Goal: Task Accomplishment & Management: Complete application form

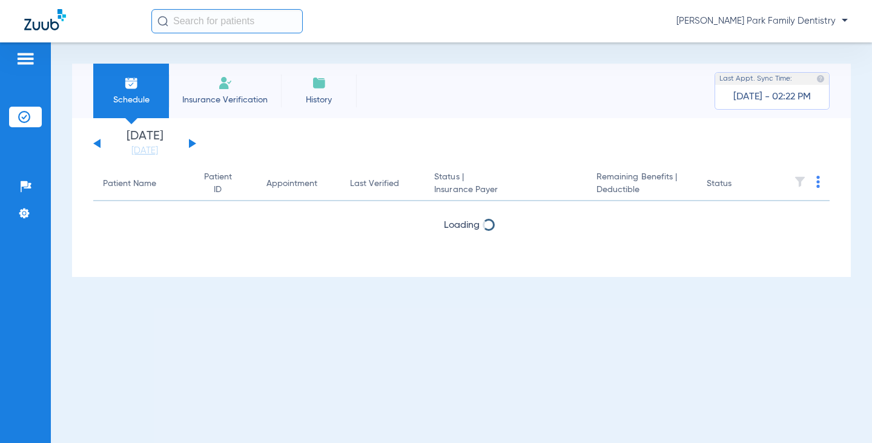
click at [245, 79] on li "Insurance Verification" at bounding box center [225, 91] width 112 height 54
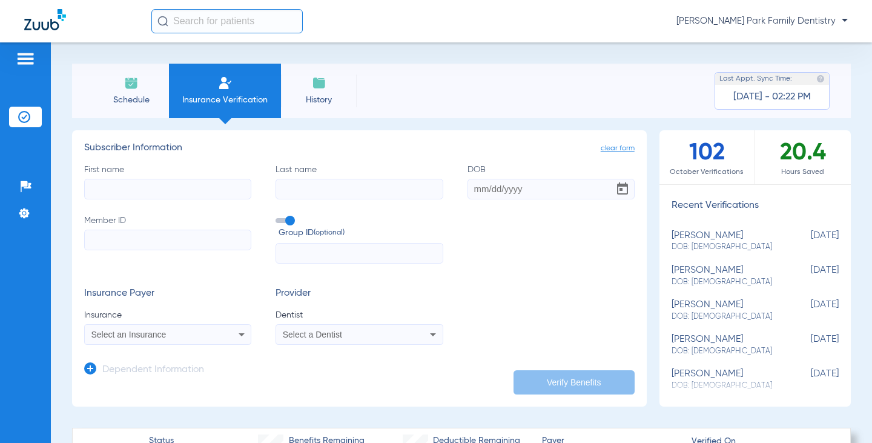
click at [174, 185] on input "First name" at bounding box center [167, 189] width 167 height 21
click at [128, 194] on input "First name Required" at bounding box center [167, 189] width 167 height 21
type input "[PERSON_NAME]"
type input "[DATE]"
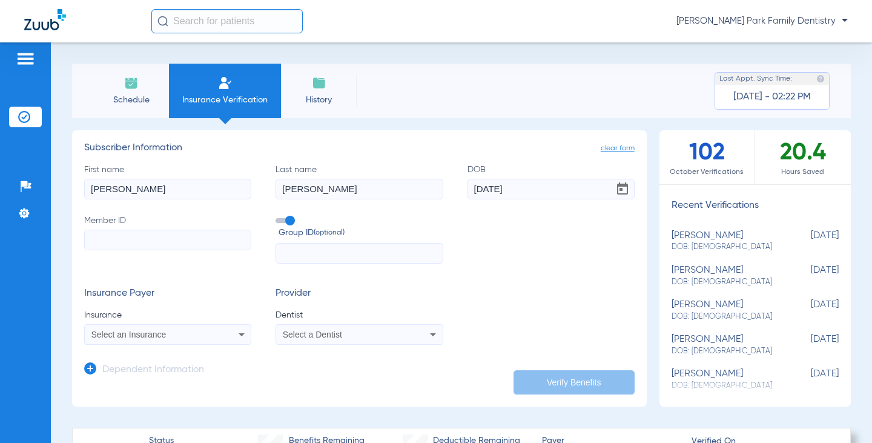
click at [116, 237] on input "Member ID" at bounding box center [167, 239] width 167 height 21
click at [163, 238] on input "Member ID Required" at bounding box center [167, 239] width 167 height 21
paste input "486981879"
type input "486981879"
click at [216, 333] on div "Select an Insurance" at bounding box center [168, 334] width 166 height 15
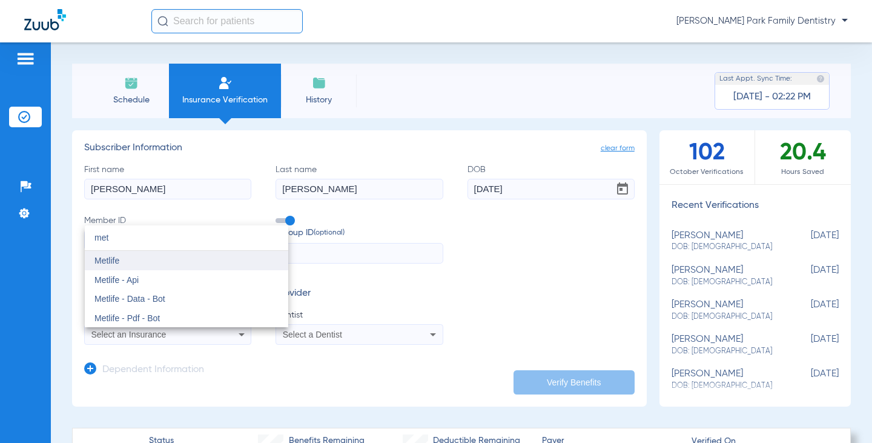
type input "met"
click at [147, 256] on mat-option "Metlife" at bounding box center [186, 260] width 203 height 19
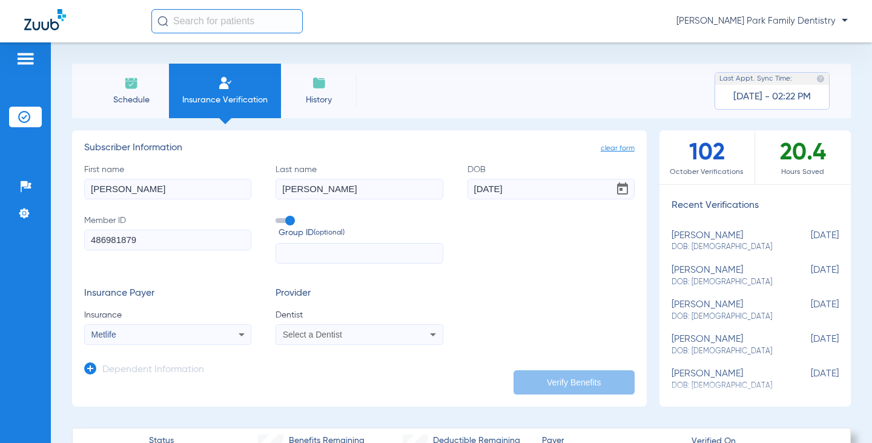
click at [408, 342] on div "Select a Dentist" at bounding box center [359, 334] width 166 height 15
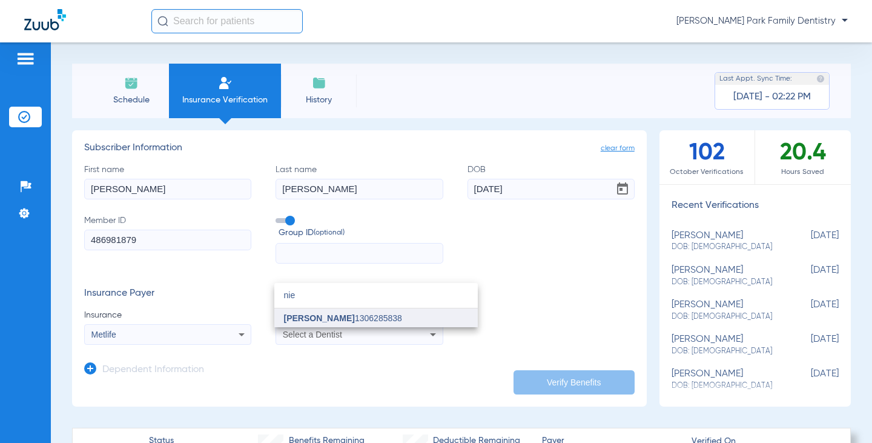
type input "nie"
click at [379, 311] on mat-option "[PERSON_NAME] 1306285838" at bounding box center [375, 317] width 203 height 19
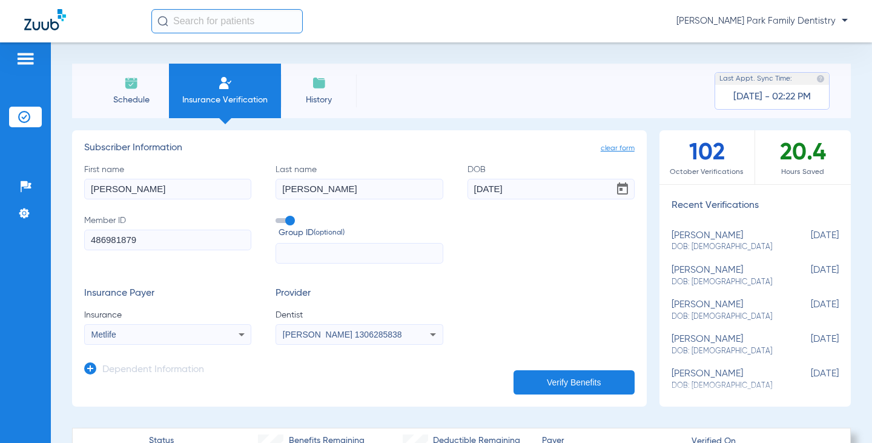
click at [589, 289] on div "Insurance Payer Insurance Metlife Provider Dentist [PERSON_NAME] 1306285838" at bounding box center [359, 316] width 550 height 57
click at [586, 383] on button "Verify Benefits" at bounding box center [573, 382] width 121 height 24
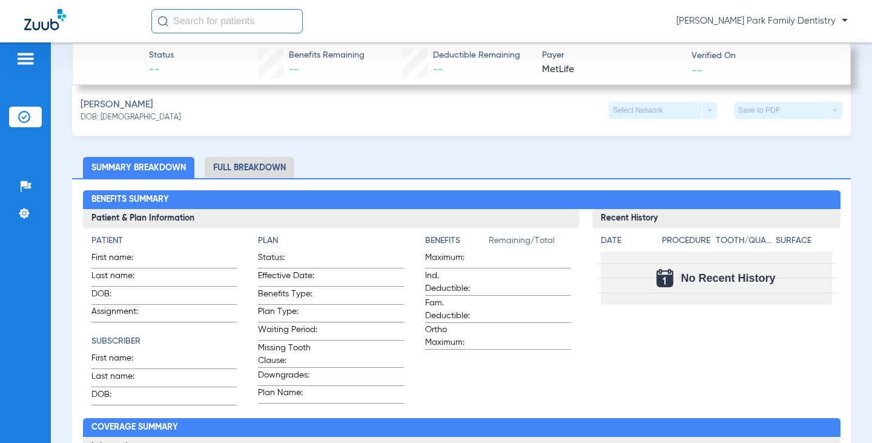
scroll to position [567, 0]
